Goal: Browse casually: Explore the website without a specific task or goal

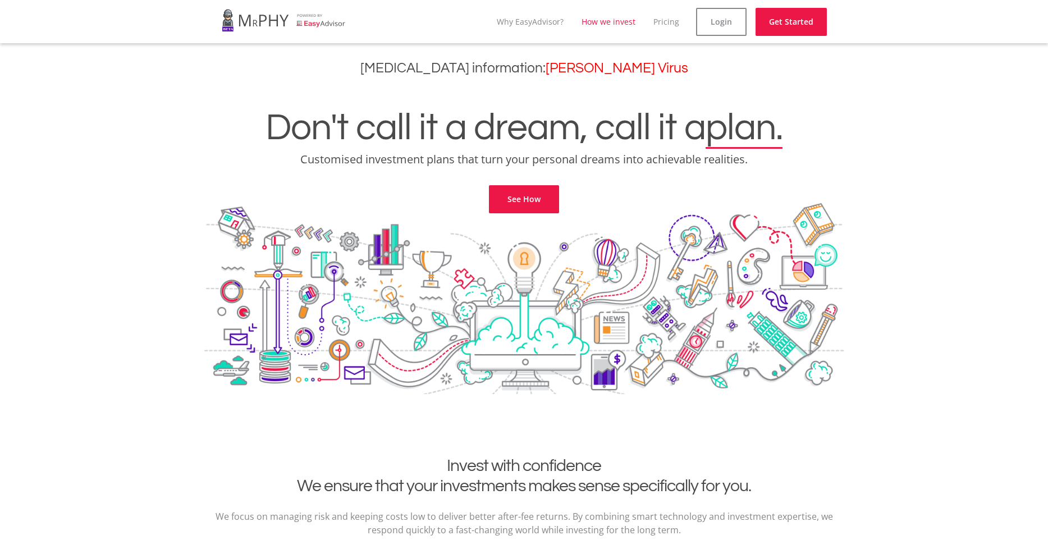
click at [599, 24] on link "How we invest" at bounding box center [608, 21] width 54 height 11
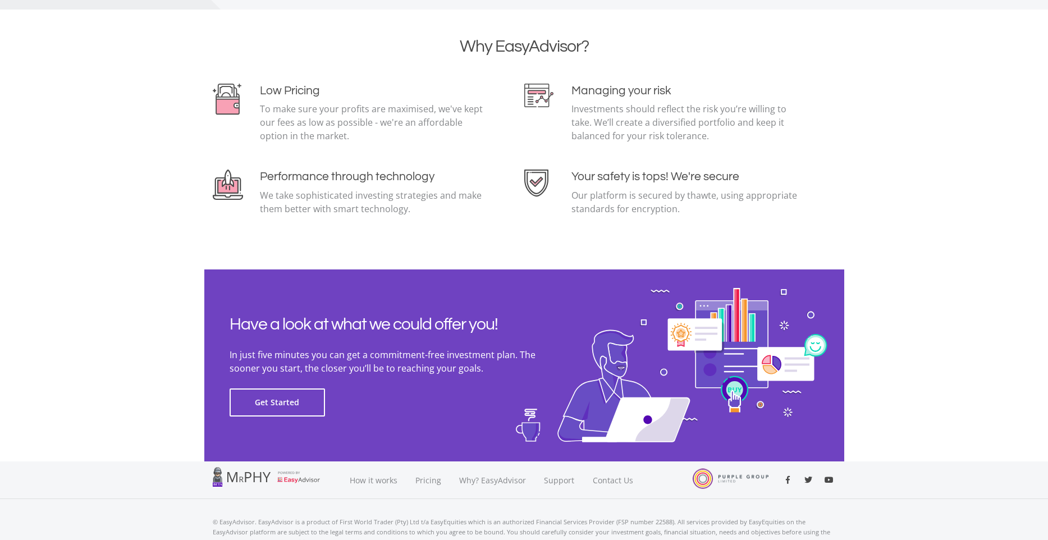
scroll to position [2412, 0]
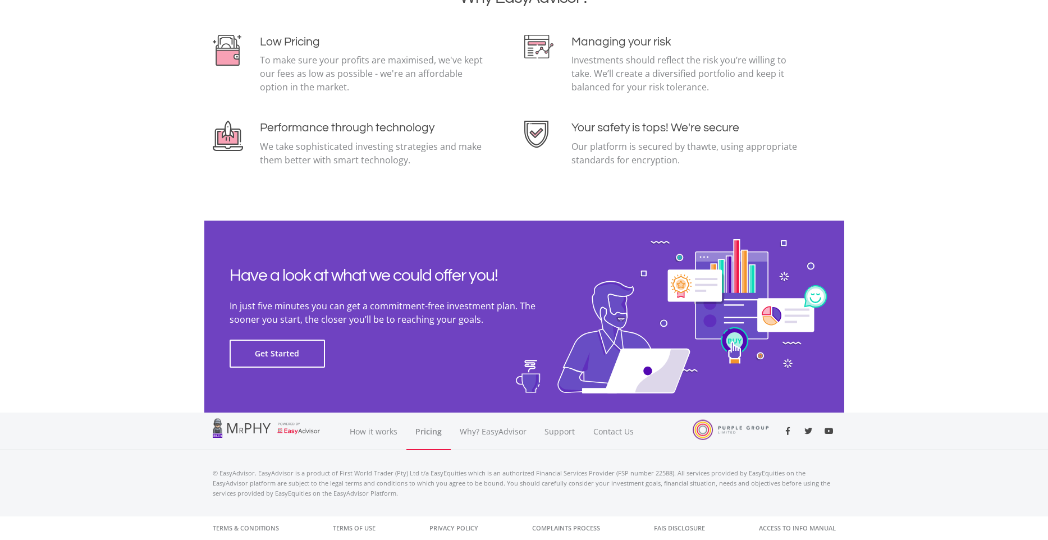
click at [428, 432] on link "Pricing" at bounding box center [428, 431] width 44 height 38
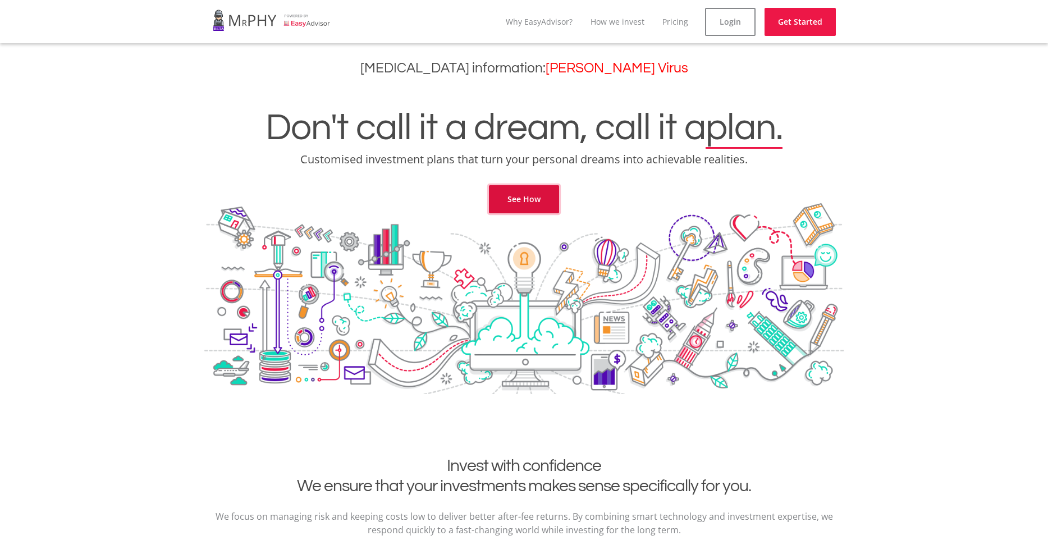
click at [499, 198] on link "See How" at bounding box center [524, 199] width 70 height 28
click at [545, 26] on link "Why EasyAdvisor?" at bounding box center [539, 21] width 67 height 11
